Goal: Information Seeking & Learning: Learn about a topic

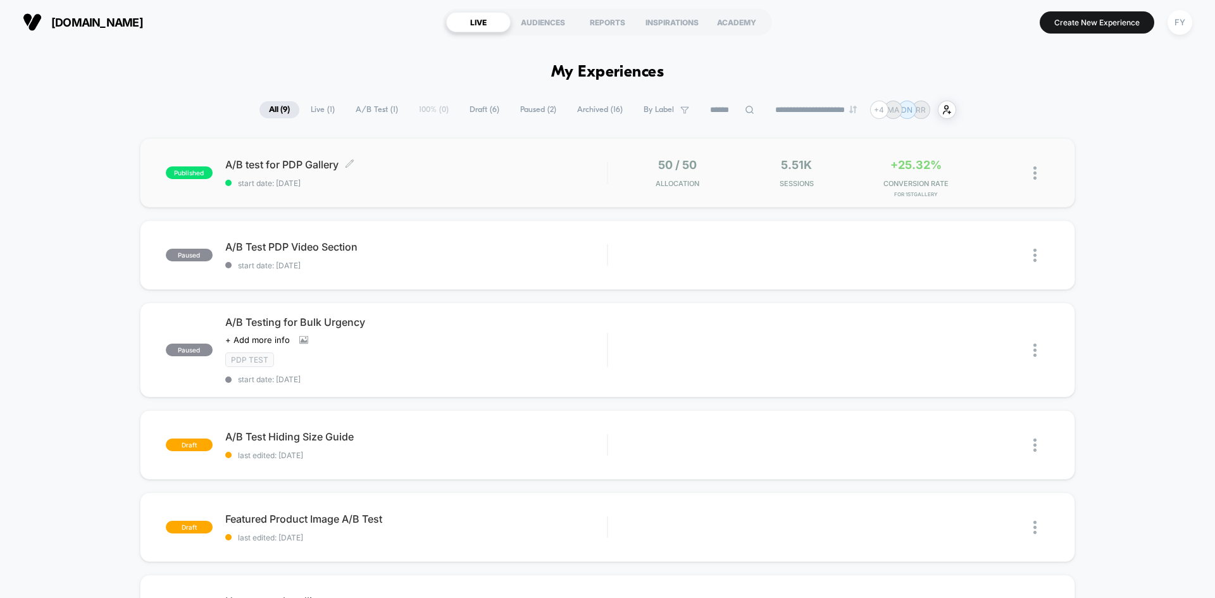
click at [541, 168] on span "A/B test for PDP Gallery Click to edit experience details" at bounding box center [416, 164] width 382 height 13
